Goal: Task Accomplishment & Management: Use online tool/utility

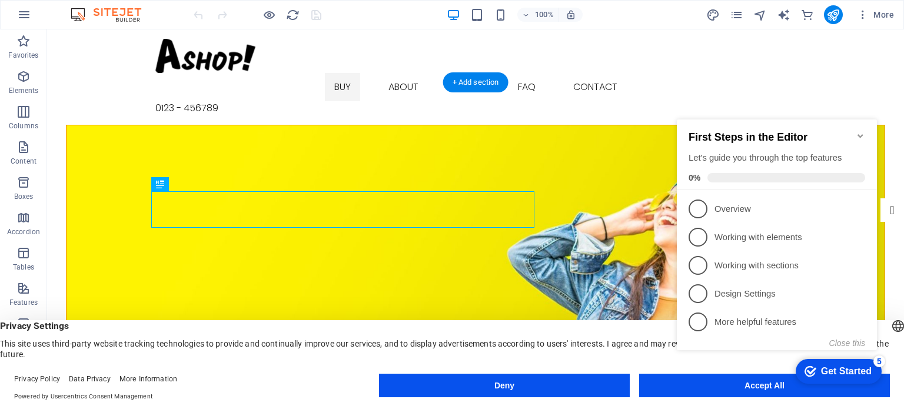
click at [212, 139] on figure at bounding box center [476, 261] width 818 height 272
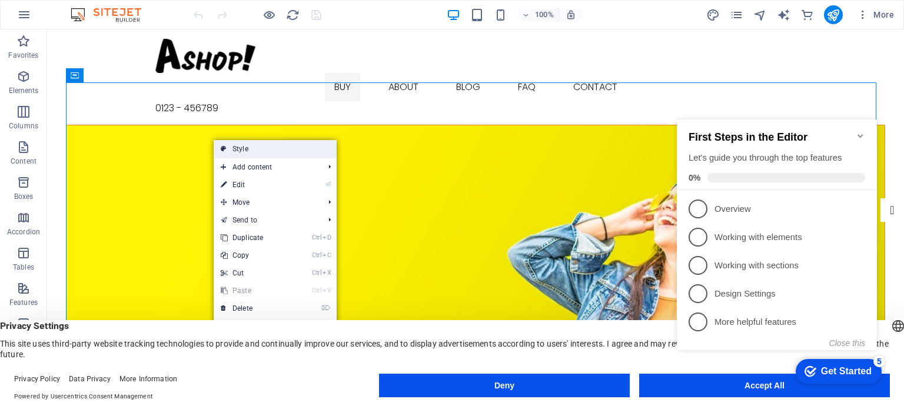
click at [262, 148] on link "Style" at bounding box center [275, 149] width 123 height 18
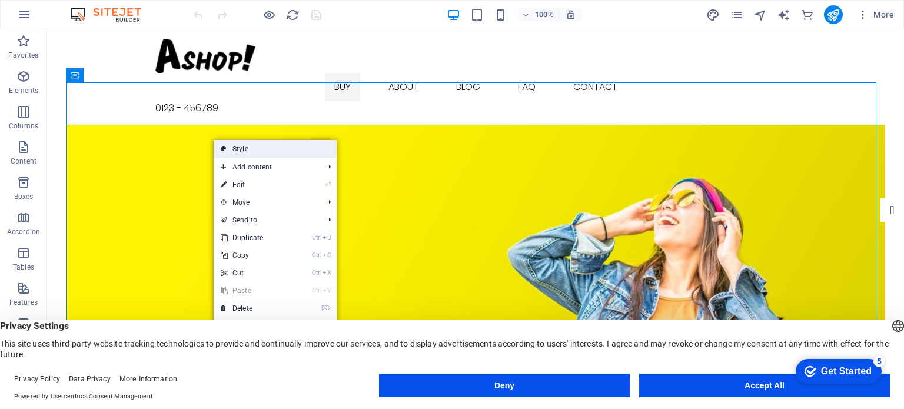
select select "px"
select select "rem"
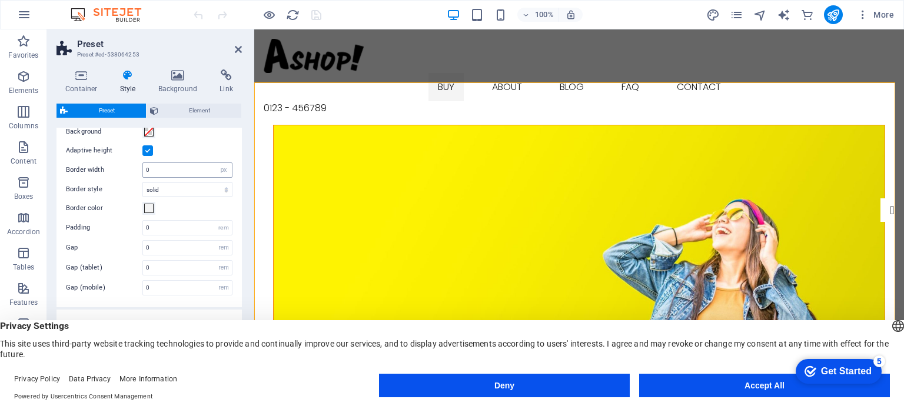
scroll to position [69, 0]
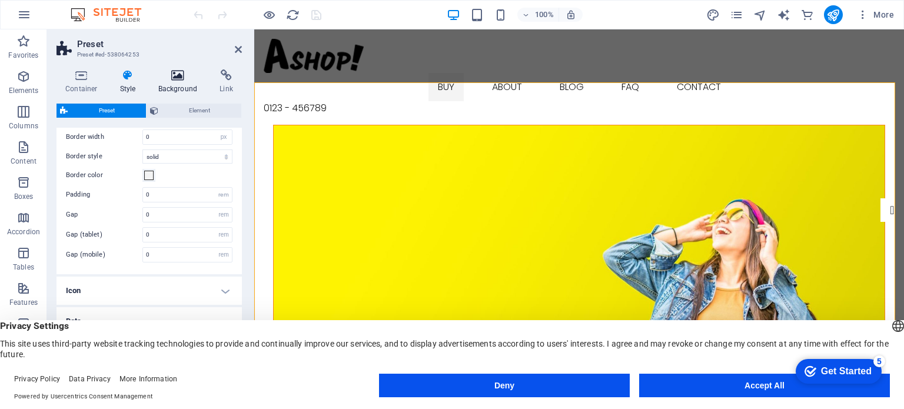
click at [177, 89] on h4 "Background" at bounding box center [180, 81] width 62 height 25
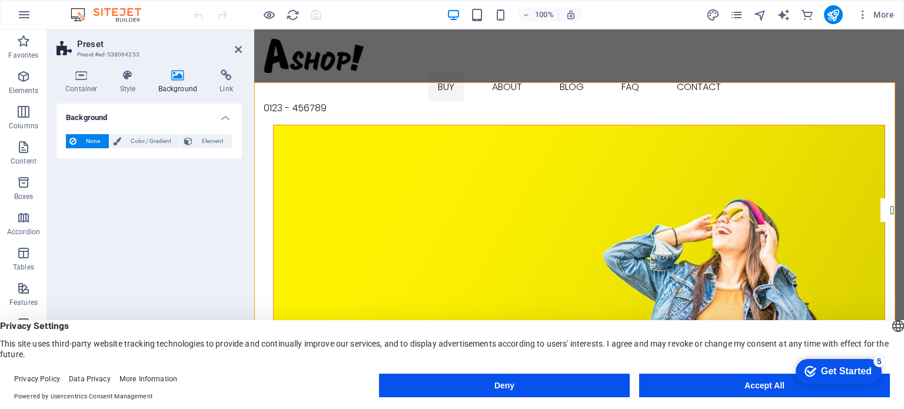
click at [250, 85] on div "Container Style Background Link Size Height Default px rem % vh vw Min. height …" at bounding box center [149, 225] width 204 height 330
click at [293, 125] on figure at bounding box center [579, 261] width 611 height 272
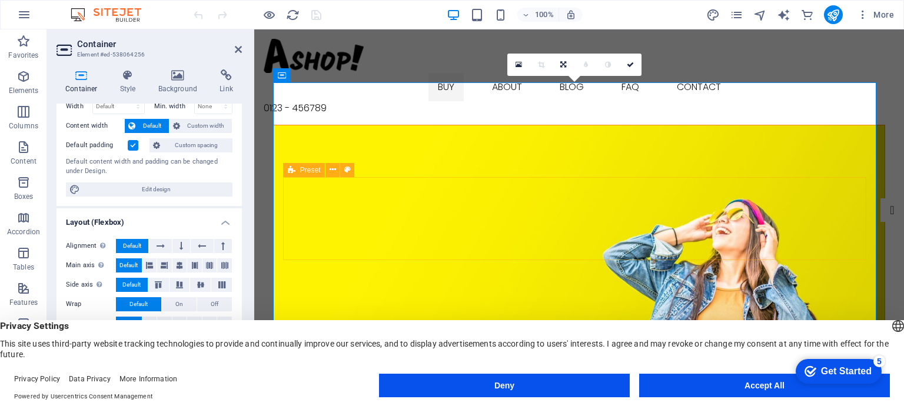
scroll to position [178, 0]
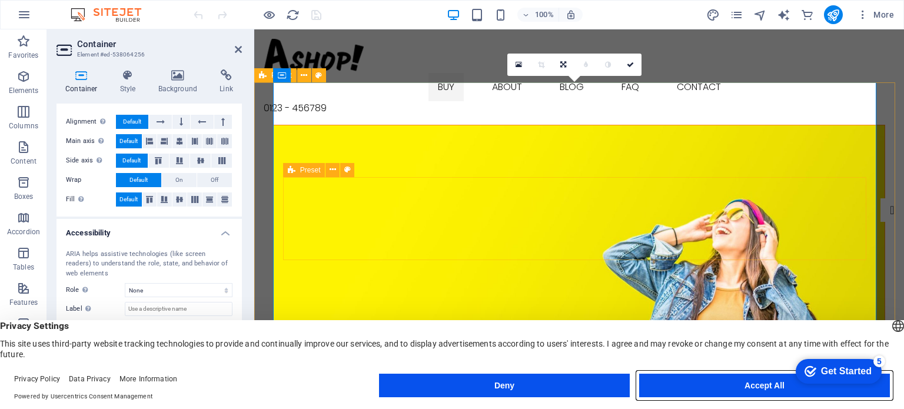
click at [738, 385] on button "Accept All" at bounding box center [764, 386] width 251 height 24
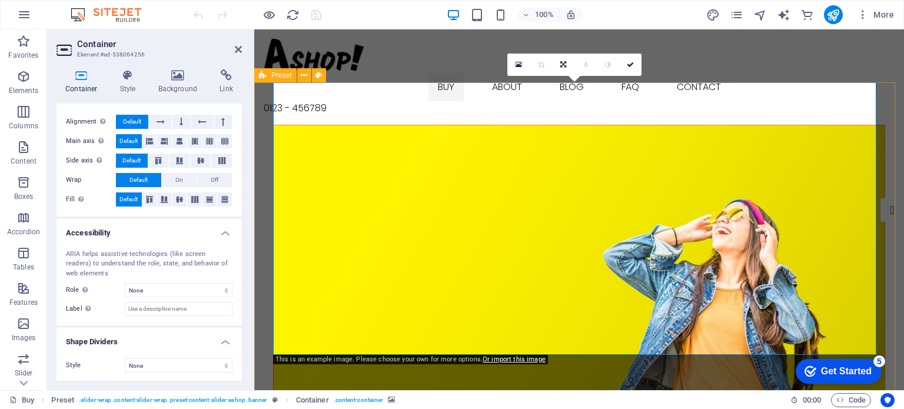
click at [128, 68] on div "Container Style Background Link Size Height Default px rem % vh vw Min. height …" at bounding box center [149, 225] width 204 height 330
click at [129, 75] on icon at bounding box center [128, 75] width 34 height 12
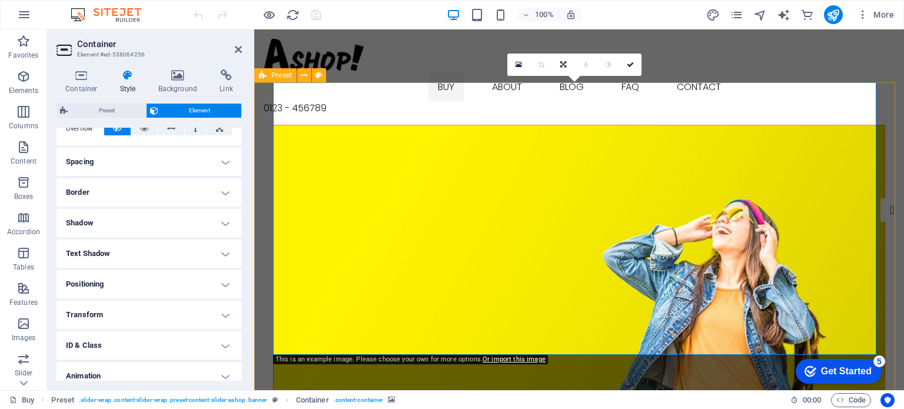
scroll to position [185, 0]
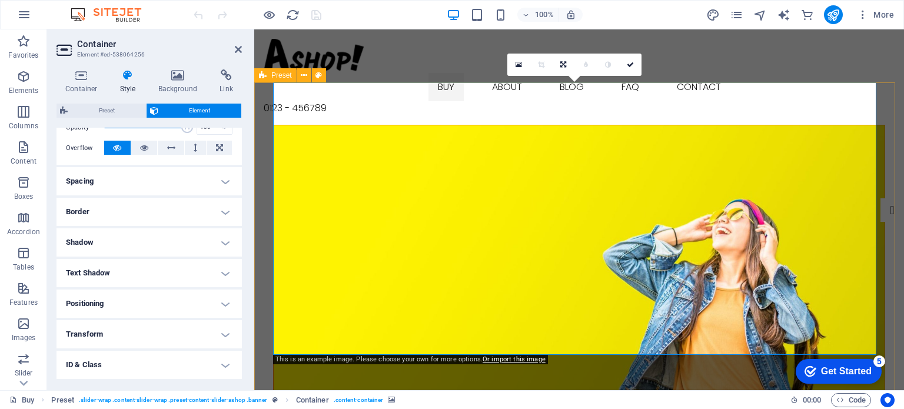
click at [192, 186] on h4 "Spacing" at bounding box center [148, 181] width 185 height 28
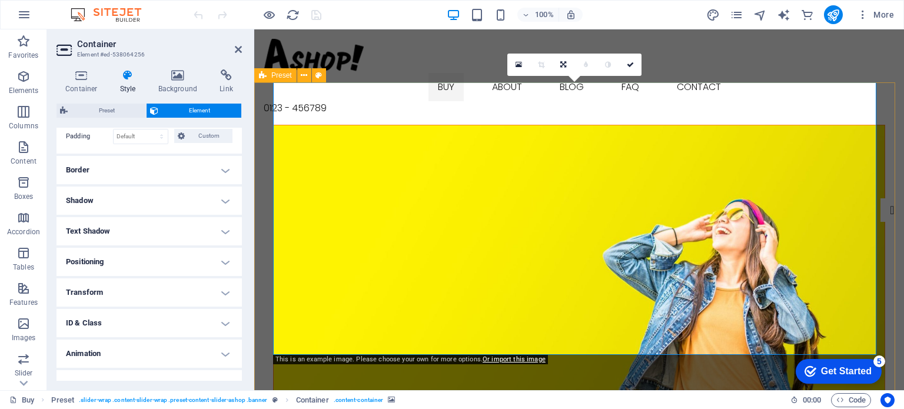
scroll to position [290, 0]
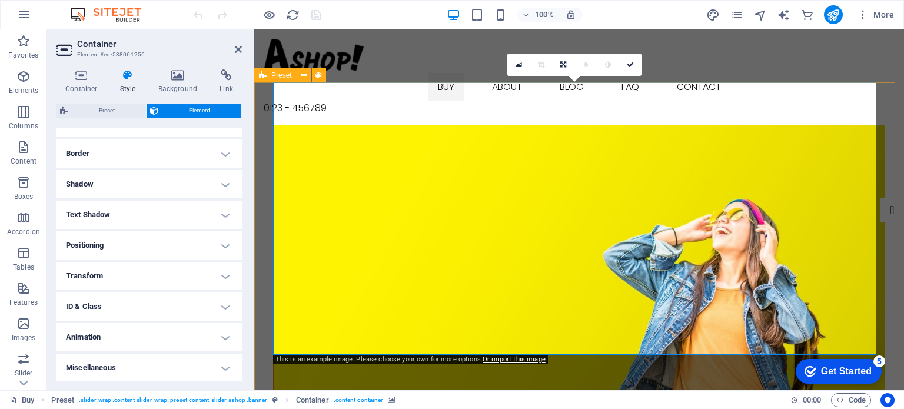
click at [189, 160] on h4 "Border" at bounding box center [148, 153] width 185 height 28
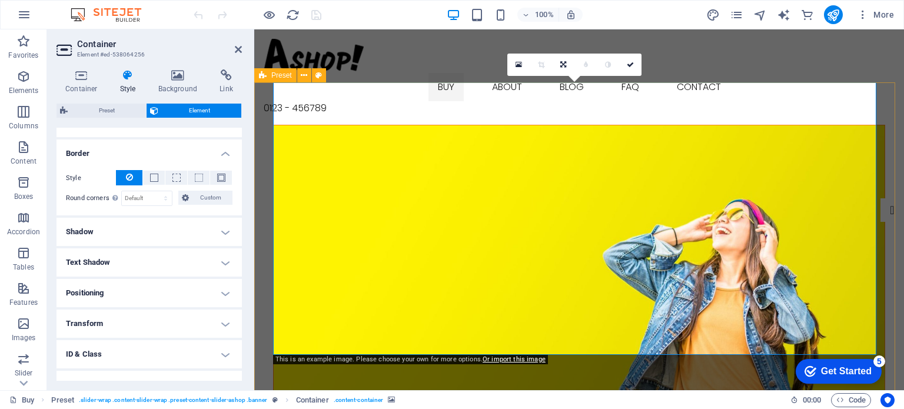
click at [312, 143] on figure at bounding box center [579, 261] width 611 height 272
click at [301, 76] on icon at bounding box center [304, 75] width 6 height 12
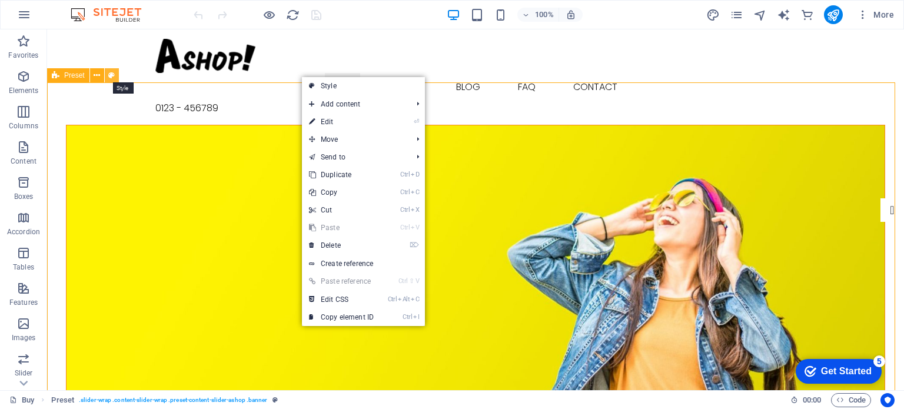
click at [111, 72] on icon at bounding box center [111, 75] width 6 height 12
select select "px"
select select "rem"
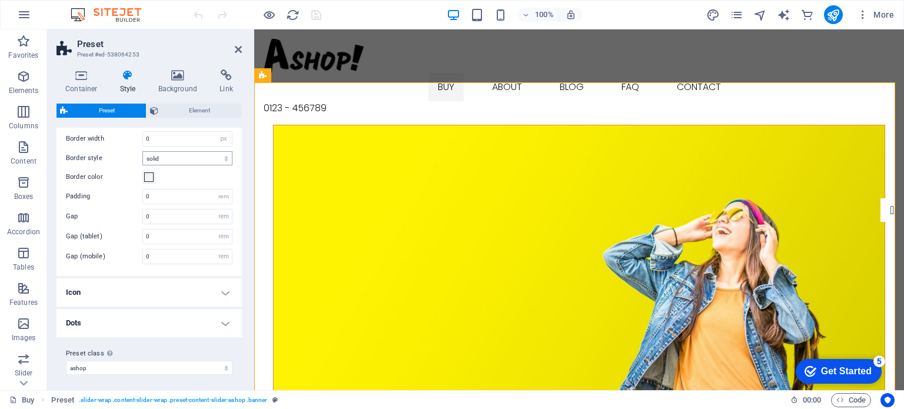
scroll to position [69, 0]
click at [221, 280] on h4 "Icon" at bounding box center [148, 291] width 185 height 28
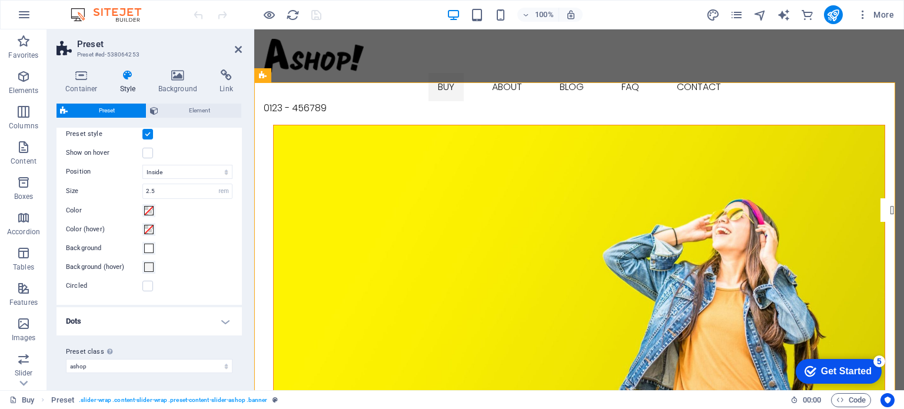
click at [225, 315] on h4 "Dots" at bounding box center [148, 321] width 185 height 28
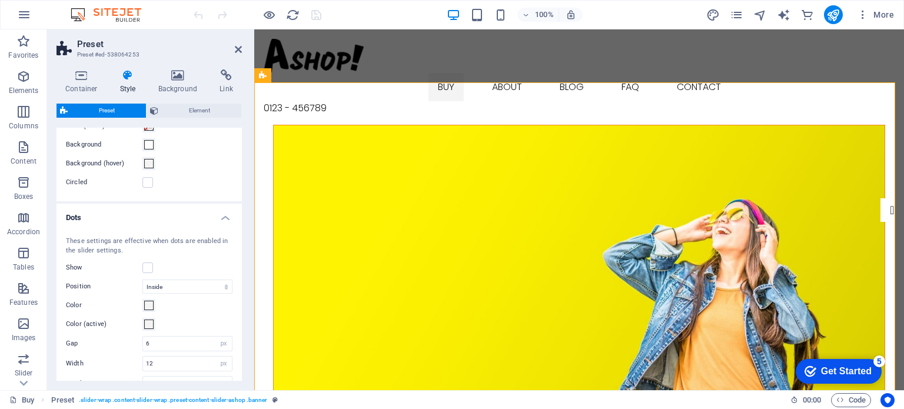
scroll to position [440, 0]
